Goal: Task Accomplishment & Management: Use online tool/utility

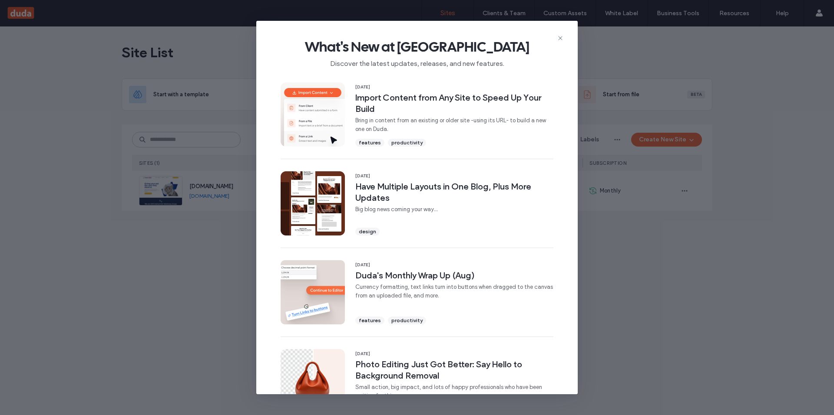
drag, startPoint x: 560, startPoint y: 36, endPoint x: 546, endPoint y: 41, distance: 14.7
click at [560, 36] on icon at bounding box center [560, 38] width 7 height 7
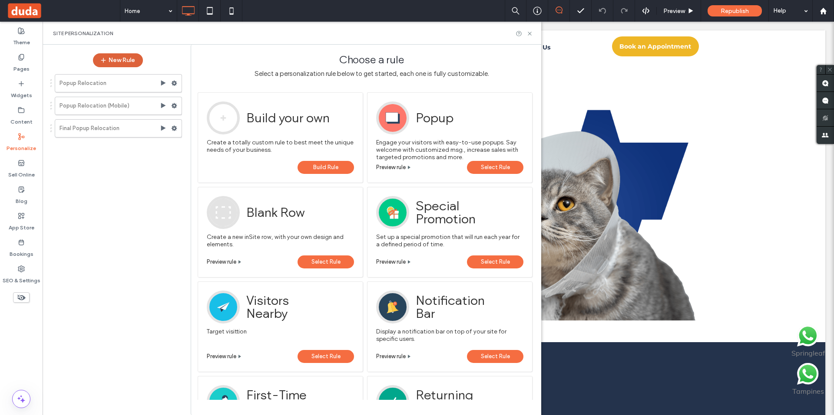
click at [111, 57] on button "New Rule" at bounding box center [118, 60] width 50 height 14
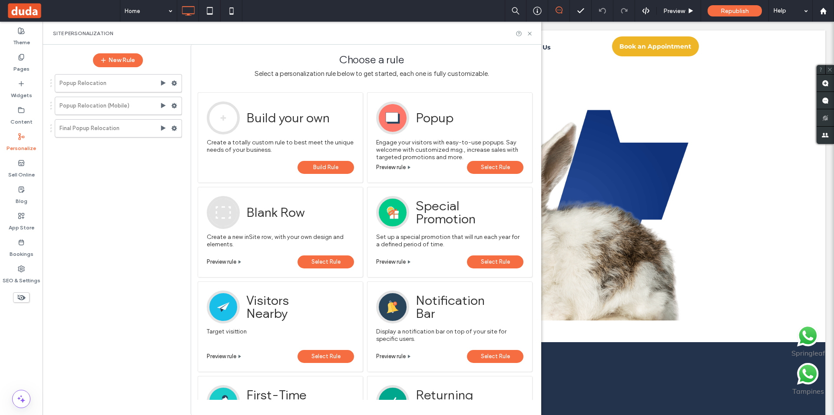
click at [482, 168] on span "Select Rule" at bounding box center [495, 167] width 29 height 13
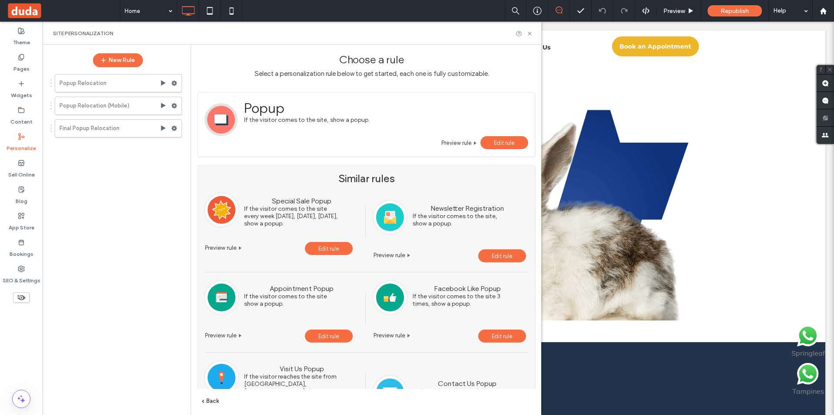
click at [497, 145] on span "Edit rule" at bounding box center [504, 143] width 21 height 7
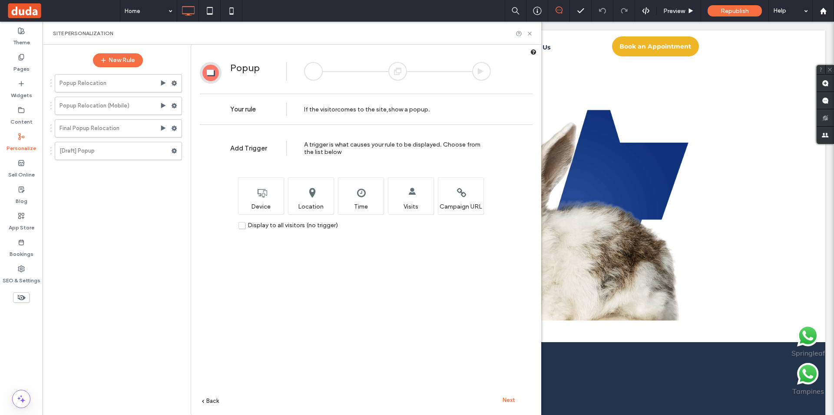
click at [507, 405] on div "Next" at bounding box center [508, 400] width 48 height 13
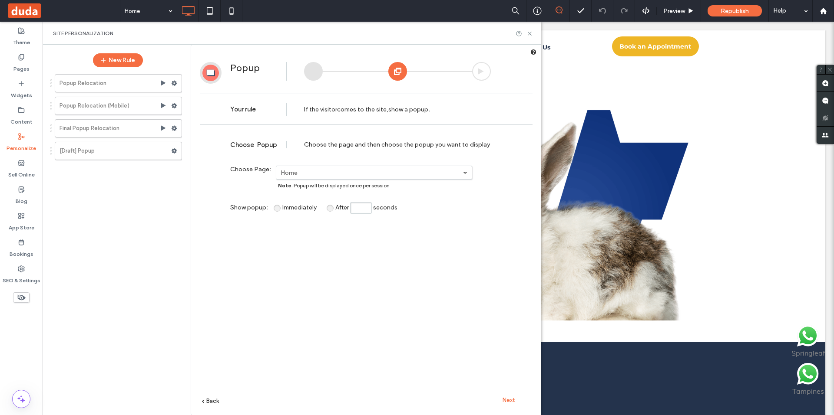
click at [510, 403] on span "Next" at bounding box center [508, 400] width 13 height 7
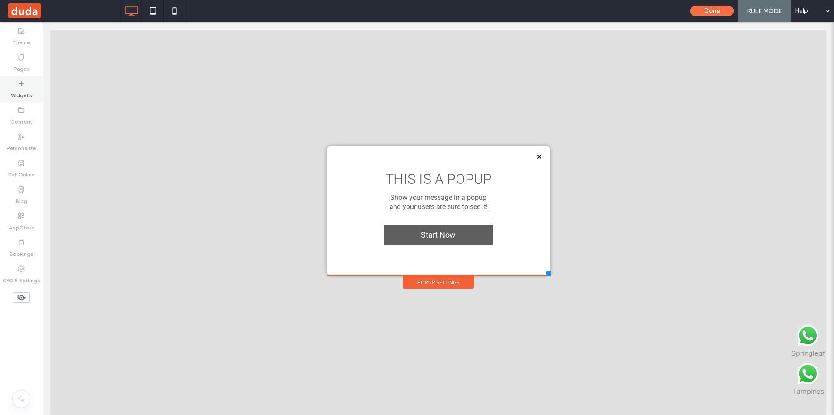
click at [10, 97] on div "Widgets" at bounding box center [21, 89] width 43 height 26
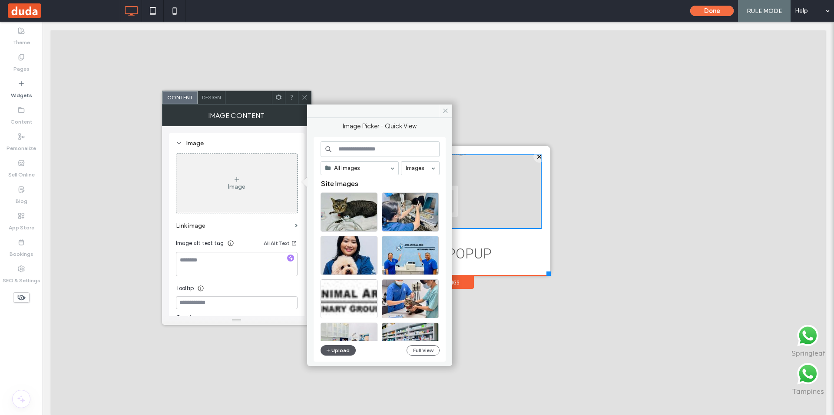
click at [331, 353] on button "Upload" at bounding box center [338, 351] width 36 height 10
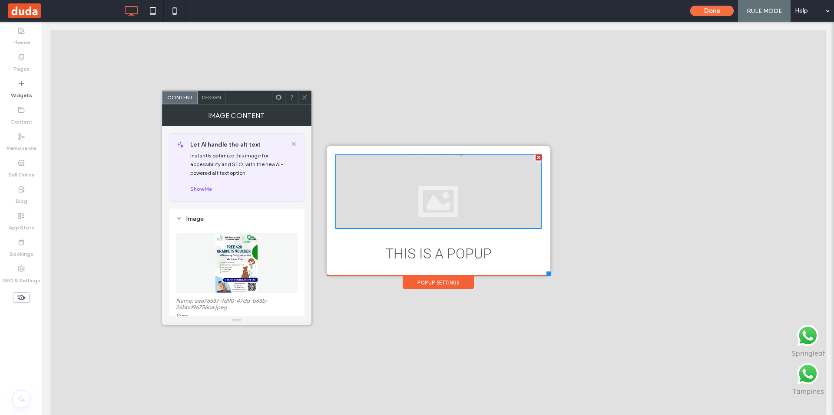
scroll to position [43, 0]
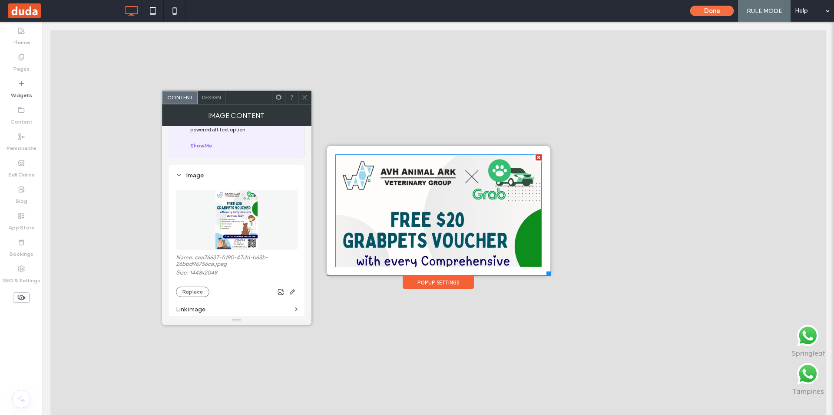
click at [301, 95] on icon at bounding box center [304, 97] width 7 height 7
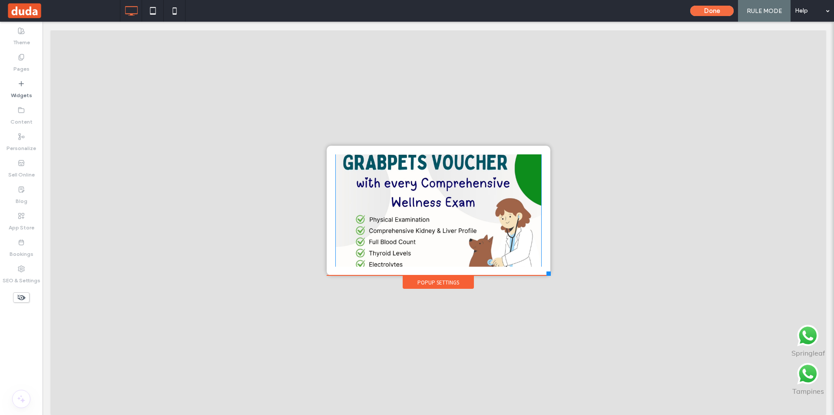
scroll to position [260, 0]
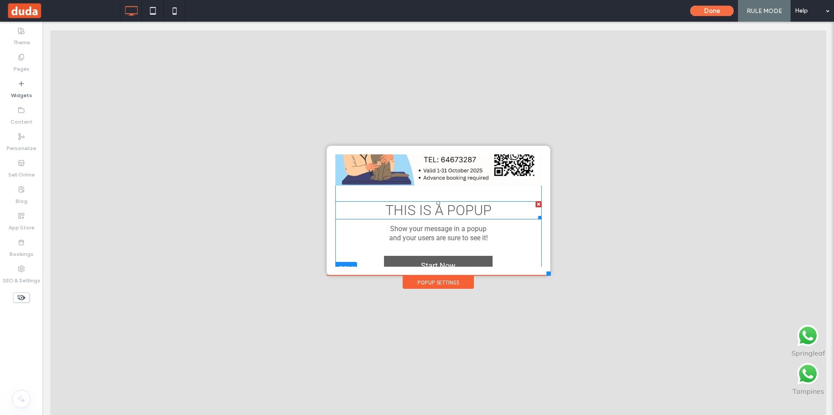
click at [535, 201] on div at bounding box center [538, 204] width 6 height 6
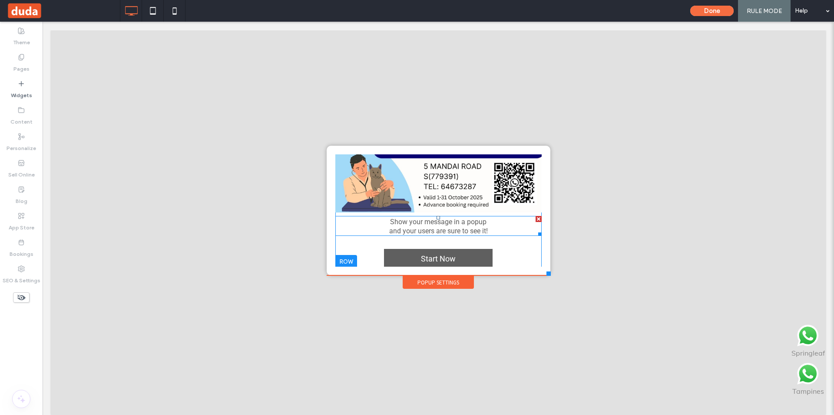
click at [535, 216] on div at bounding box center [538, 219] width 6 height 6
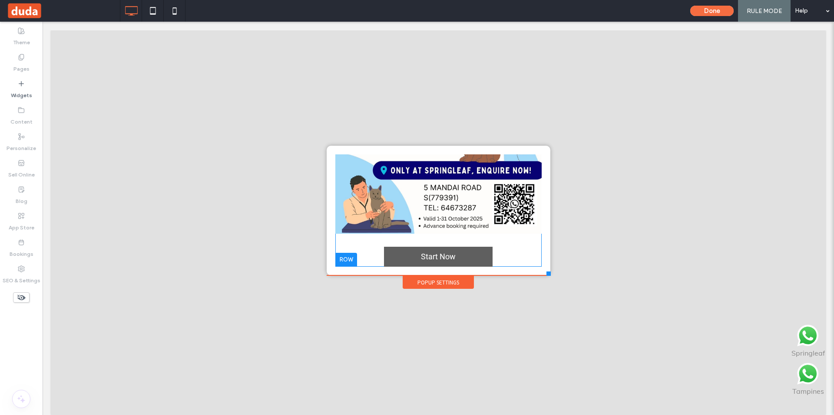
scroll to position [209, 0]
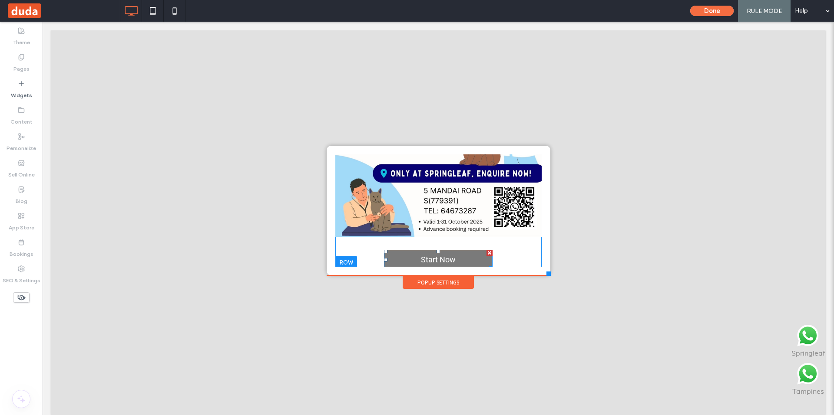
click at [486, 250] on div at bounding box center [489, 253] width 6 height 6
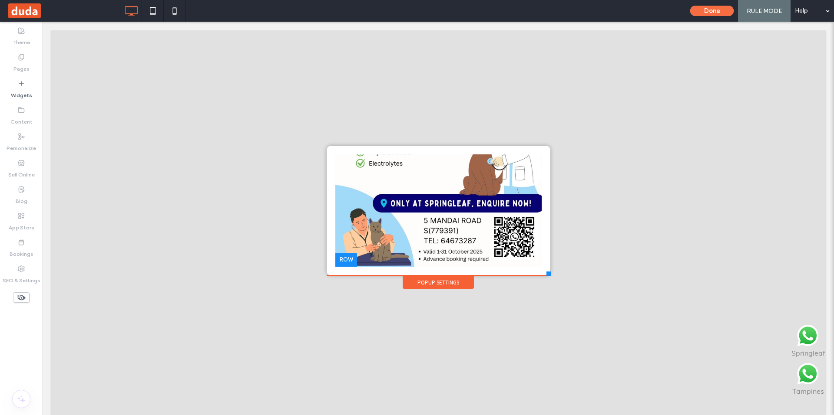
scroll to position [176, 0]
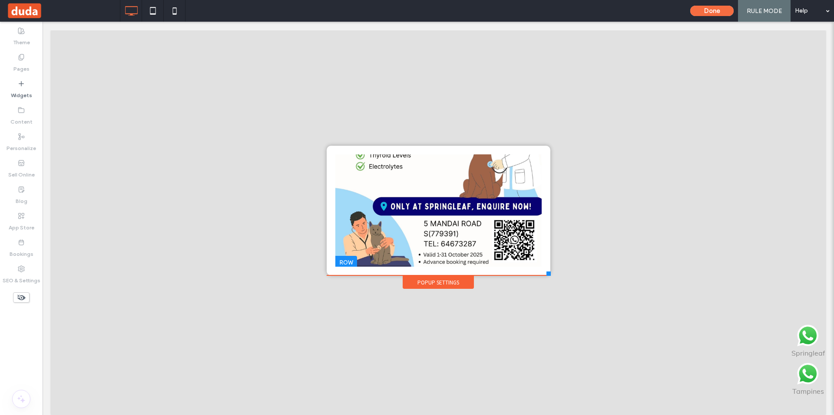
click at [449, 279] on div "Popup Settings" at bounding box center [437, 282] width 71 height 13
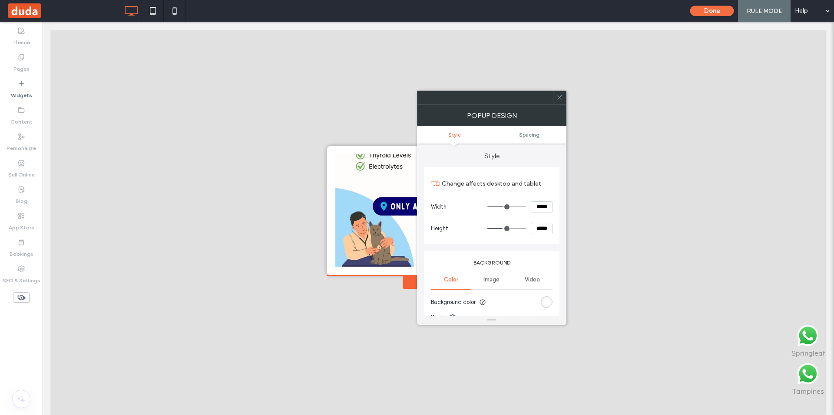
click at [537, 140] on ul "Style Spacing" at bounding box center [491, 134] width 149 height 17
click at [527, 139] on ul "Style Spacing" at bounding box center [491, 134] width 149 height 17
click at [526, 137] on span "Spacing" at bounding box center [529, 135] width 20 height 7
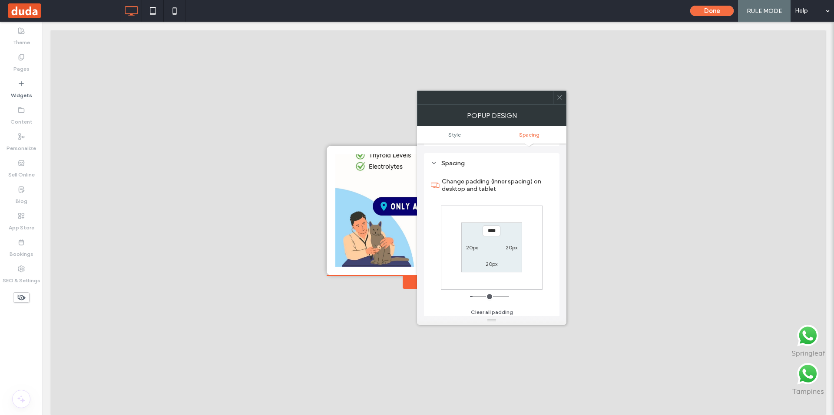
scroll to position [311, 0]
type input "*"
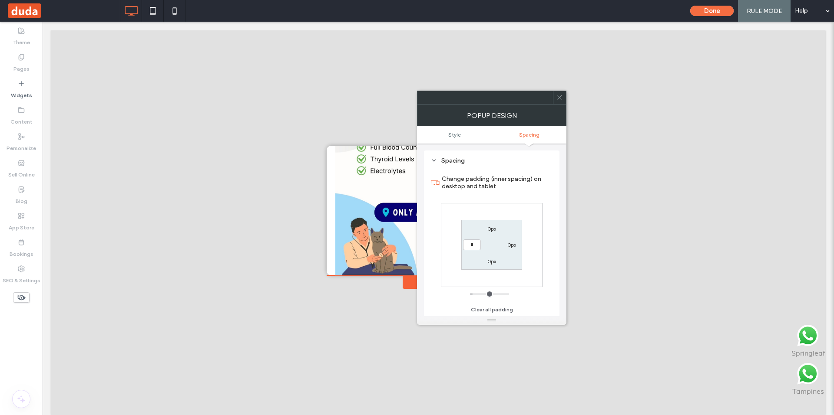
type input "*"
type input "***"
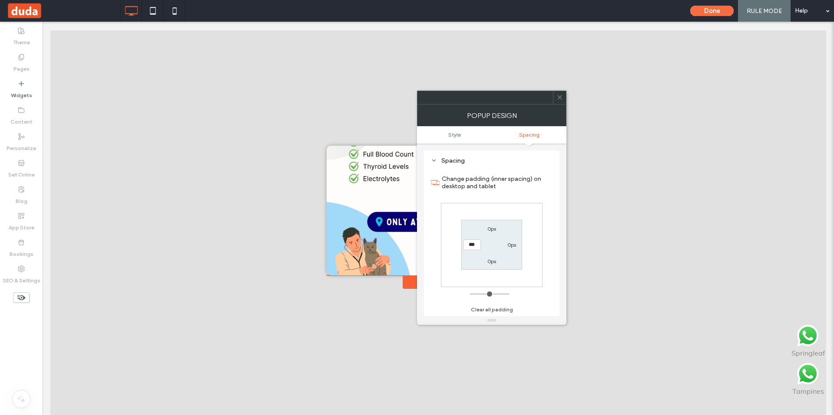
scroll to position [176, 0]
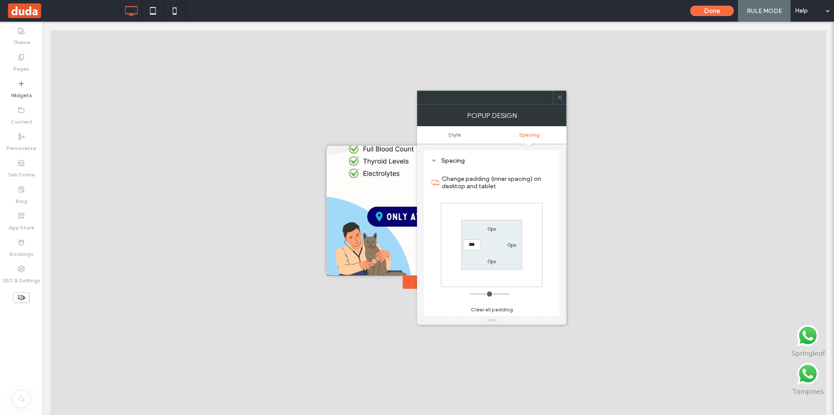
drag, startPoint x: 556, startPoint y: 99, endPoint x: 545, endPoint y: 131, distance: 34.3
click at [556, 99] on div at bounding box center [559, 97] width 13 height 13
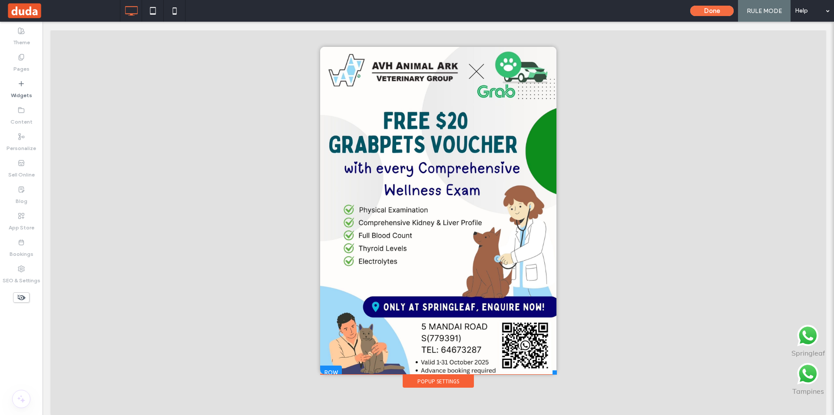
scroll to position [0, 0]
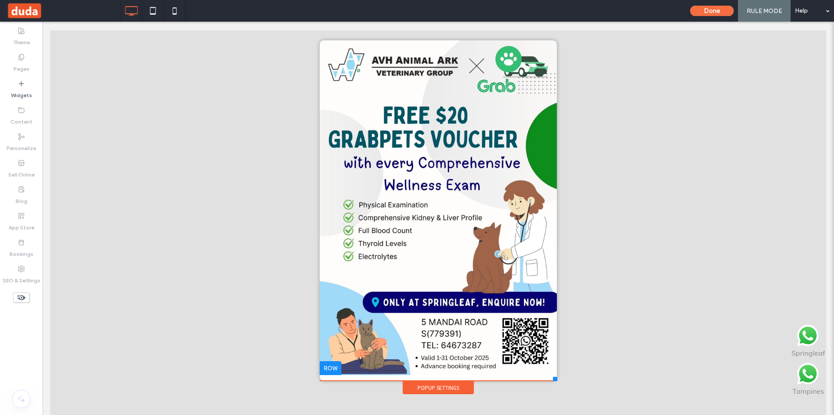
drag, startPoint x: 544, startPoint y: 282, endPoint x: 550, endPoint y: 381, distance: 99.6
click at [553, 381] on div at bounding box center [555, 379] width 4 height 4
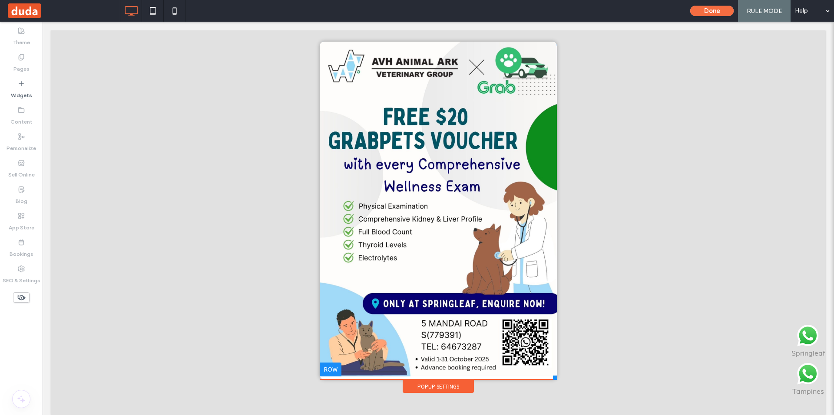
click at [553, 380] on div at bounding box center [555, 378] width 4 height 4
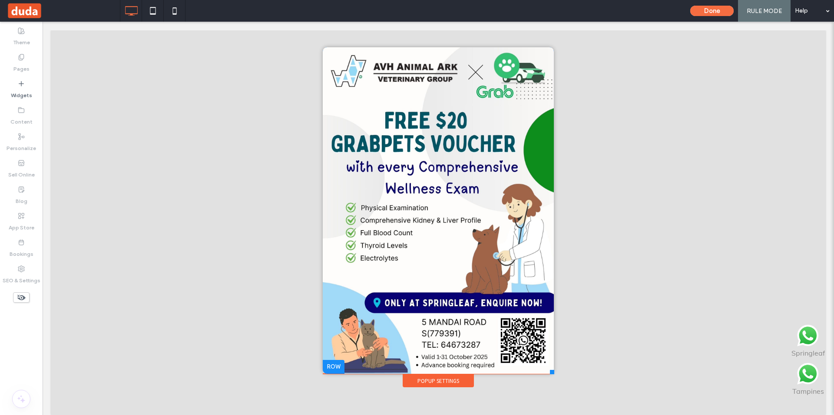
click at [547, 377] on div "Click To Paste RSVP for Grand Opening Home About Us About Us Testimonials Our S…" at bounding box center [437, 216] width 235 height 343
click at [152, 12] on icon at bounding box center [152, 10] width 17 height 17
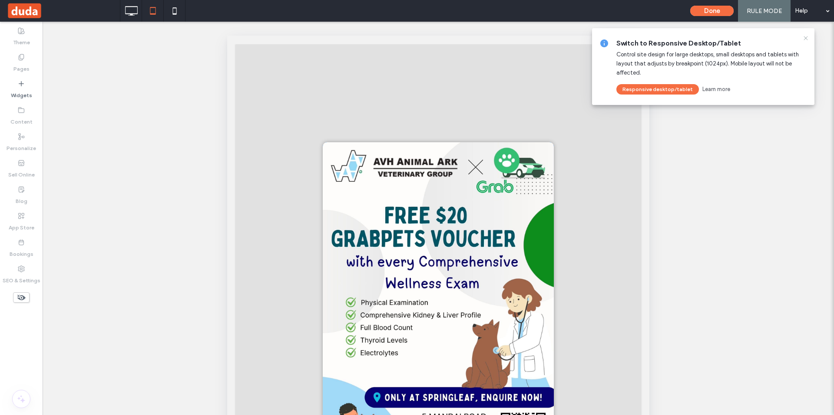
click at [806, 38] on icon at bounding box center [805, 38] width 7 height 7
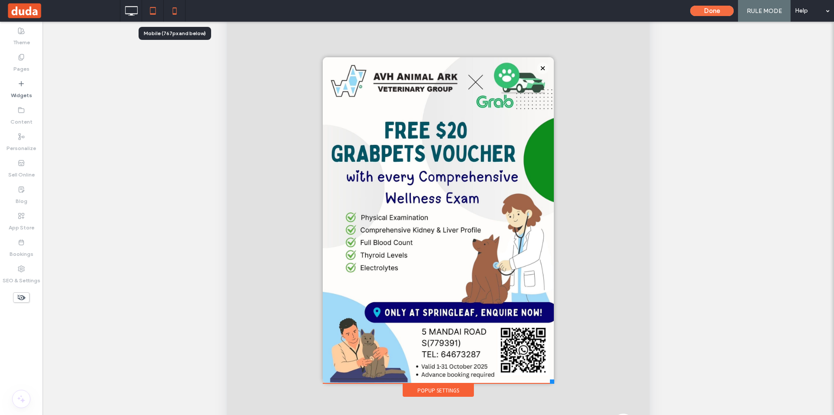
click at [180, 16] on icon at bounding box center [174, 10] width 17 height 17
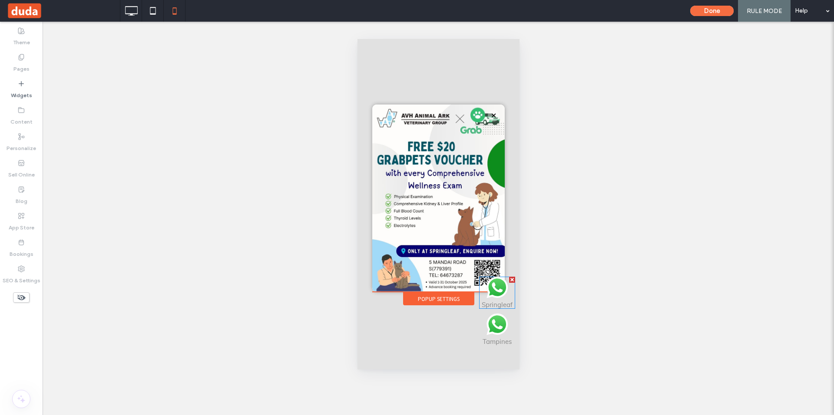
drag, startPoint x: 501, startPoint y: 253, endPoint x: 504, endPoint y: 294, distance: 41.4
click at [504, 292] on div "Header Click To Paste Popup Settings Springleaf Tampines Click To Paste Let us …" at bounding box center [438, 198] width 132 height 187
click at [700, 11] on button "Done" at bounding box center [711, 11] width 43 height 10
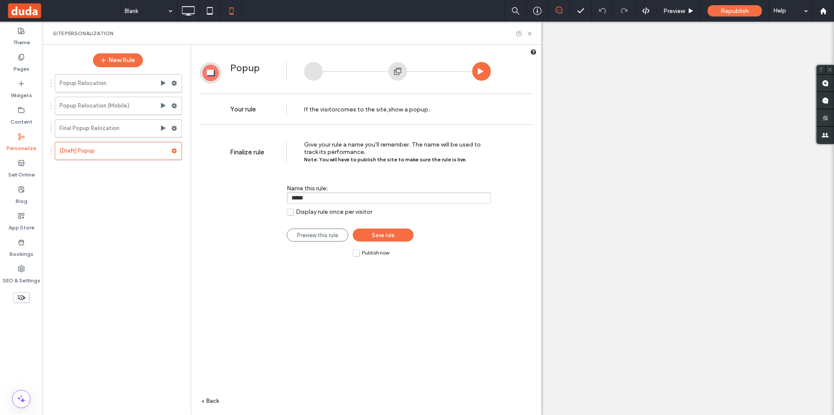
drag, startPoint x: 347, startPoint y: 201, endPoint x: 238, endPoint y: 201, distance: 108.5
click at [238, 201] on div "Name this rule: ***** Display rule once per visitor Preview this rule Save rule…" at bounding box center [360, 196] width 260 height 49
type input "**********"
click at [378, 235] on span "Save rule" at bounding box center [383, 235] width 23 height 7
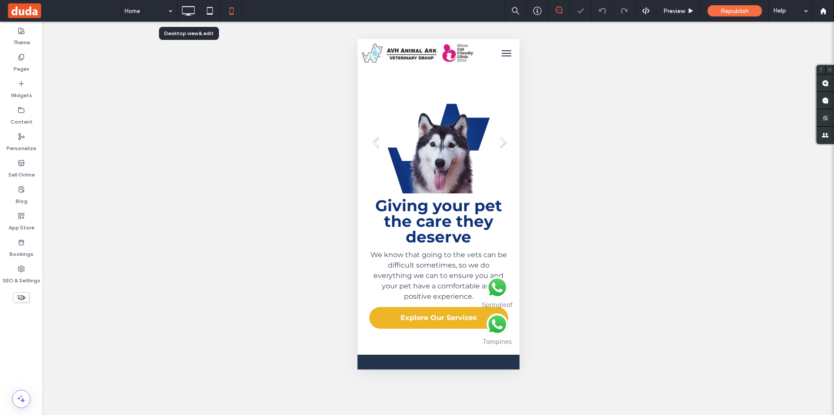
click at [185, 11] on icon at bounding box center [187, 10] width 17 height 17
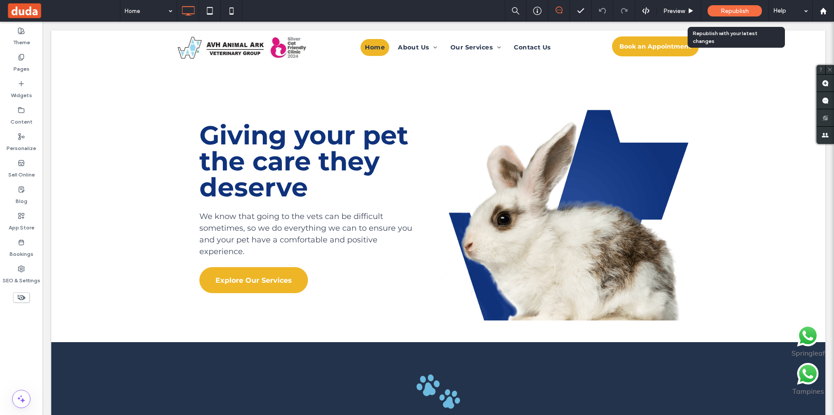
click at [725, 10] on span "Republish" at bounding box center [734, 10] width 28 height 7
